Goal: Register for event/course

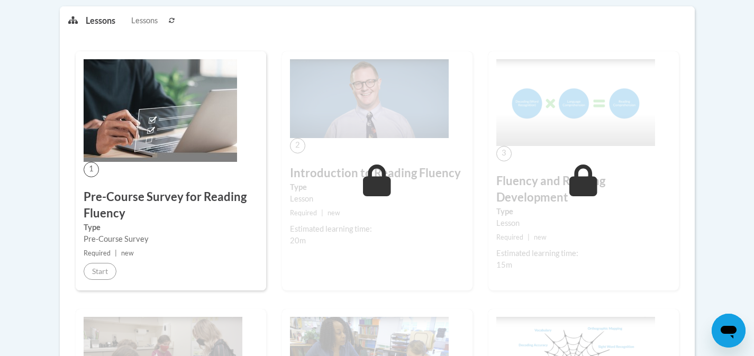
scroll to position [271, 0]
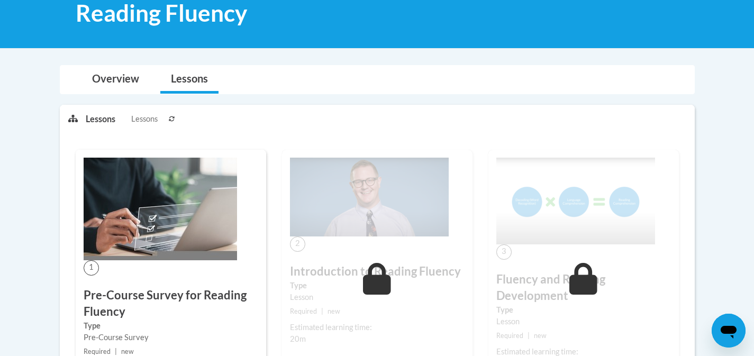
scroll to position [271, 0]
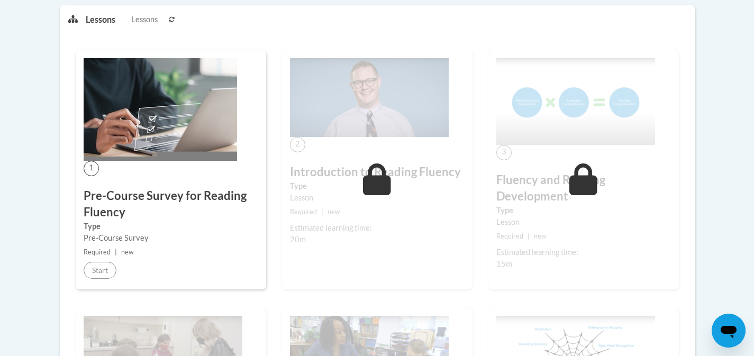
click at [102, 258] on small "Required | new" at bounding box center [171, 252] width 175 height 12
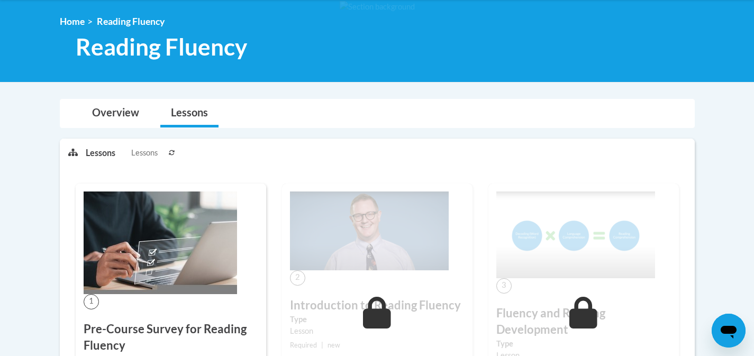
scroll to position [137, 0]
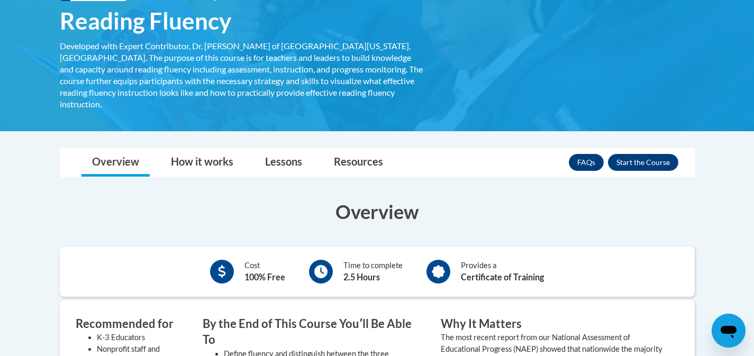
scroll to position [186, 0]
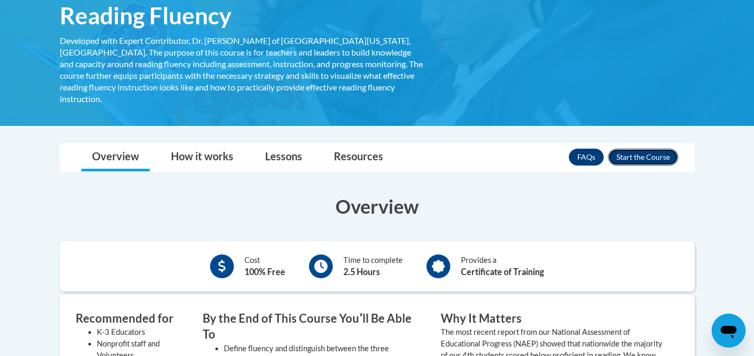
click at [634, 149] on button "Enroll" at bounding box center [643, 157] width 70 height 17
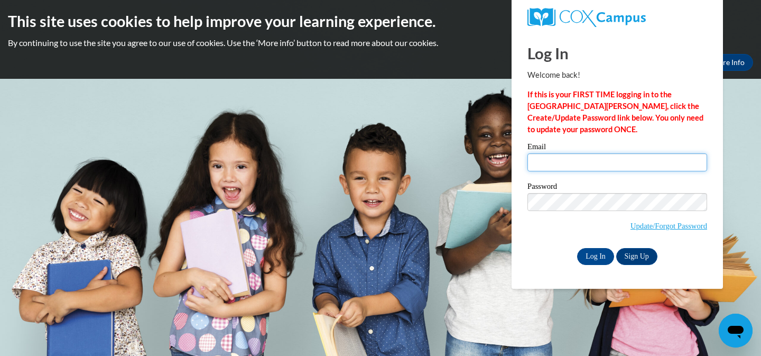
click at [609, 163] on input "Email" at bounding box center [618, 162] width 180 height 18
type input "emmamariegilliland@gmail.com"
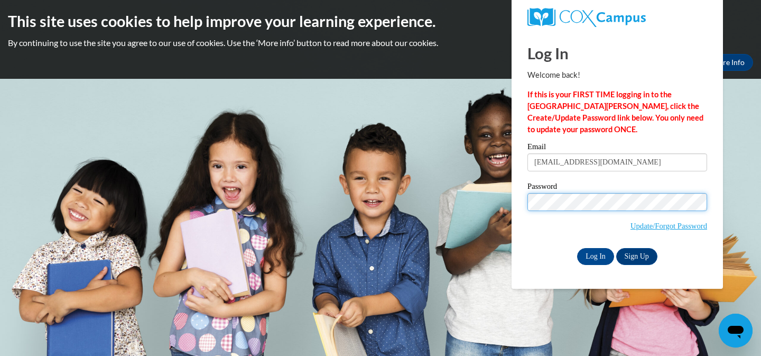
click at [577, 248] on input "Log In" at bounding box center [595, 256] width 37 height 17
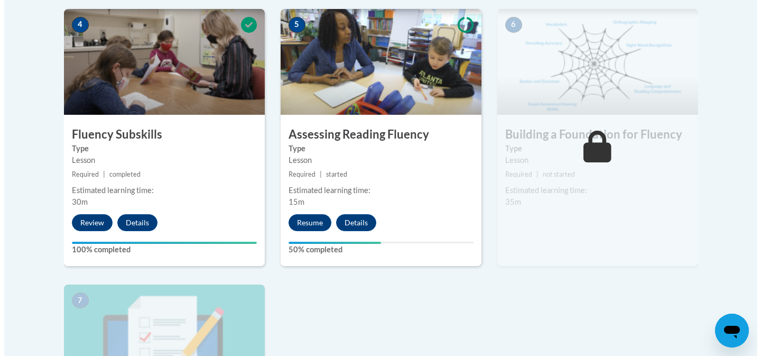
scroll to position [620, 0]
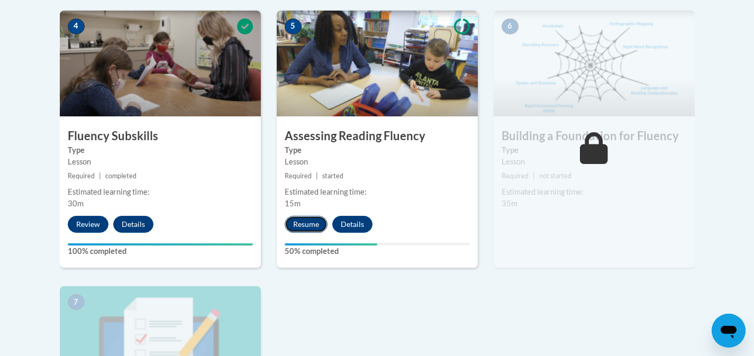
click at [298, 226] on button "Resume" at bounding box center [306, 224] width 43 height 17
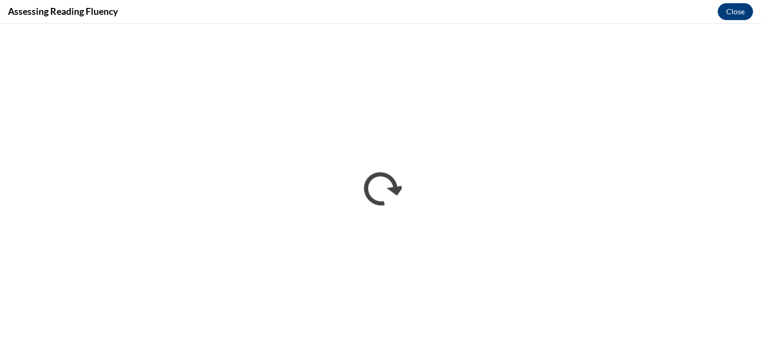
scroll to position [0, 0]
